Goal: Information Seeking & Learning: Learn about a topic

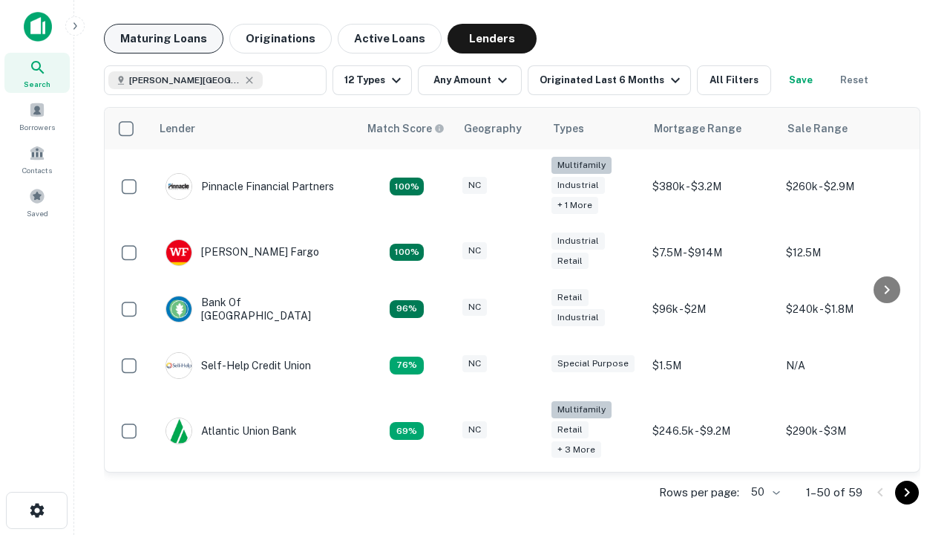
click at [163, 39] on button "Maturing Loans" at bounding box center [164, 39] width 120 height 30
